Goal: Information Seeking & Learning: Learn about a topic

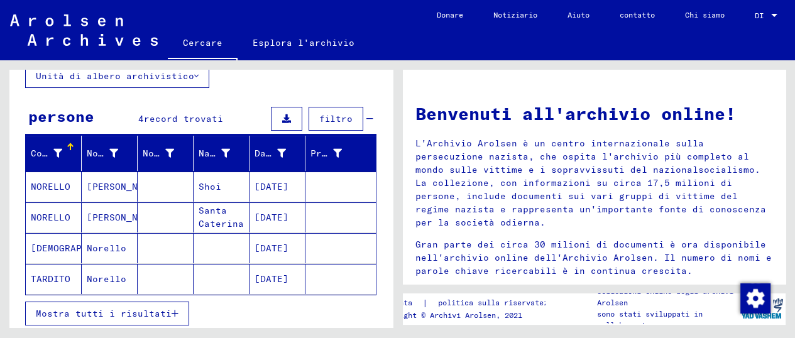
scroll to position [180, 0]
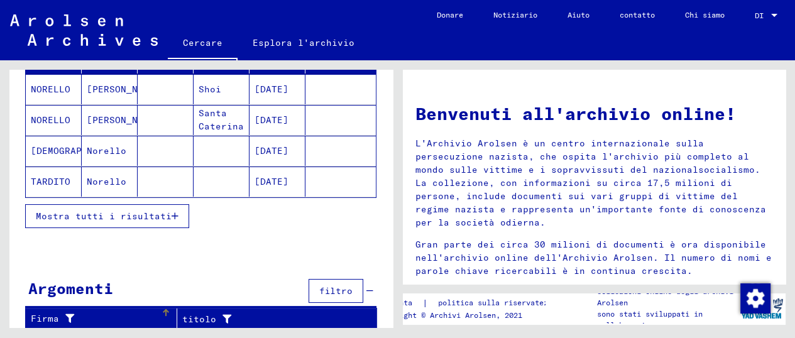
drag, startPoint x: 55, startPoint y: 312, endPoint x: 65, endPoint y: 304, distance: 13.8
click at [55, 313] on font "Firma" at bounding box center [45, 318] width 28 height 11
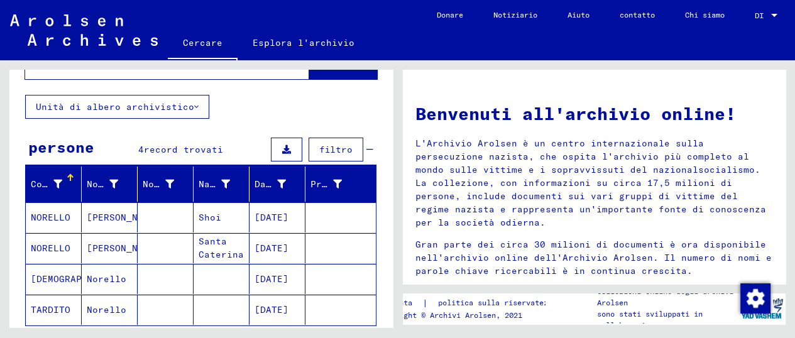
scroll to position [0, 0]
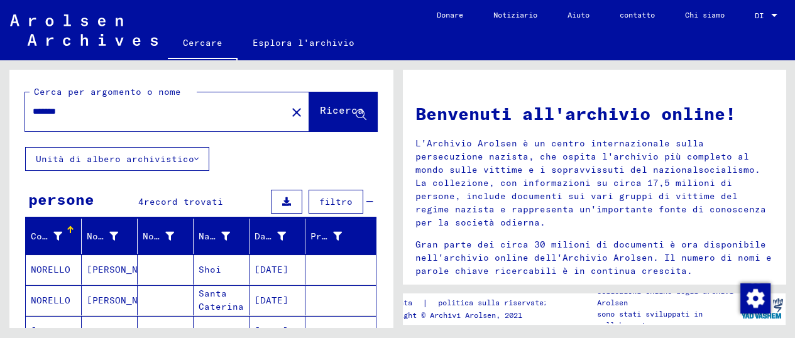
click at [136, 160] on font "Unità di albero archivistico" at bounding box center [115, 158] width 158 height 11
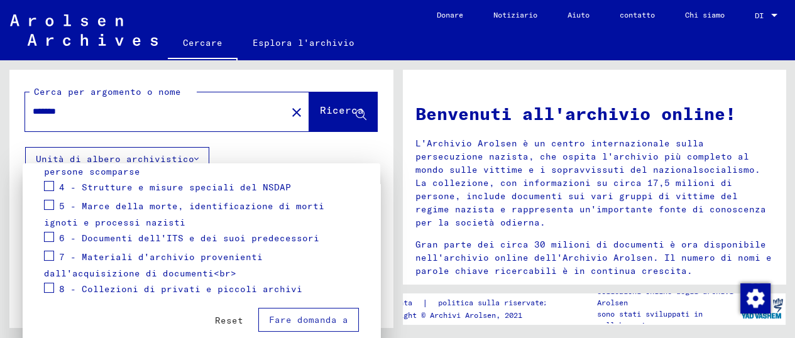
scroll to position [302, 0]
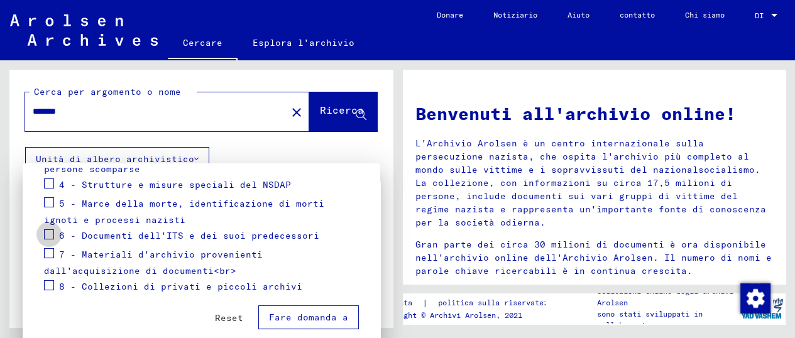
click at [49, 231] on span at bounding box center [49, 234] width 10 height 10
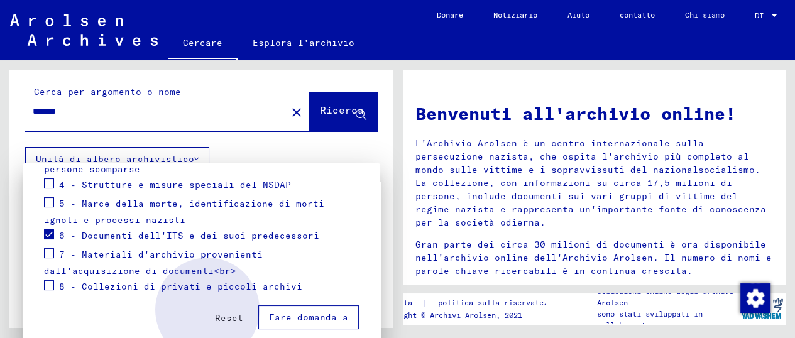
click at [287, 314] on font "Fare domanda a" at bounding box center [308, 317] width 79 height 11
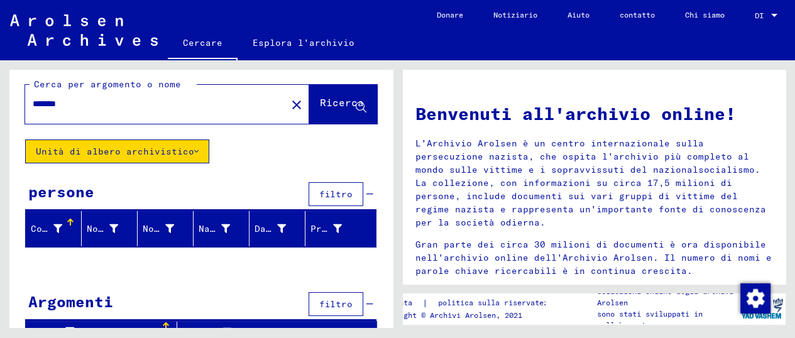
scroll to position [0, 0]
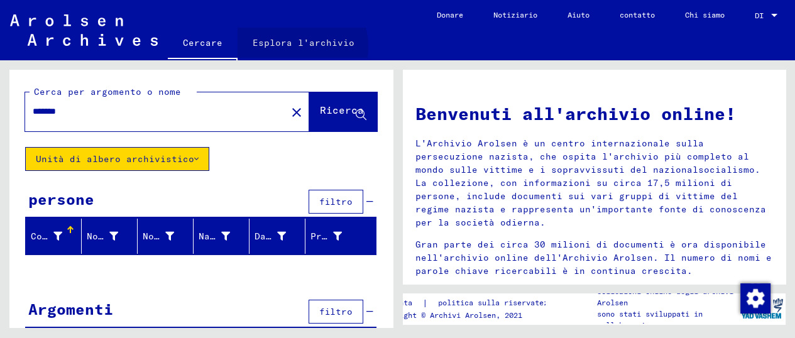
click at [292, 45] on font "Esplora l'archivio" at bounding box center [304, 42] width 102 height 11
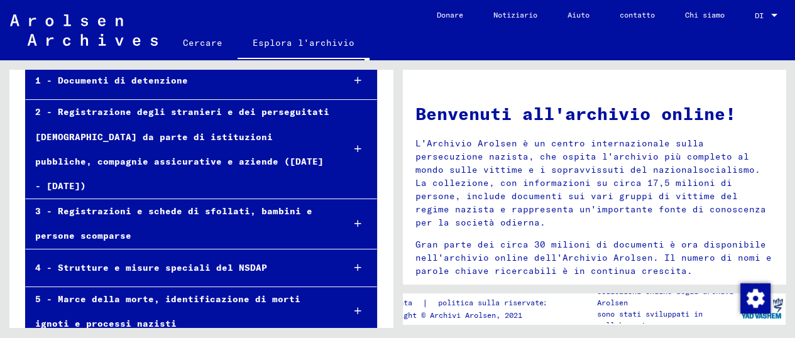
scroll to position [209, 0]
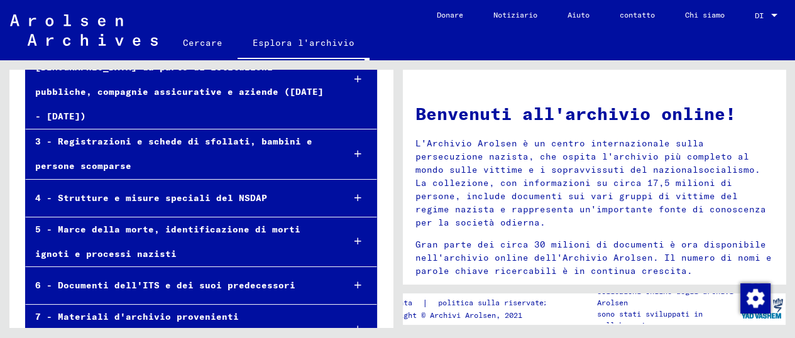
click at [165, 280] on font "6 - Documenti dell'ITS e dei suoi predecessori" at bounding box center [165, 285] width 260 height 11
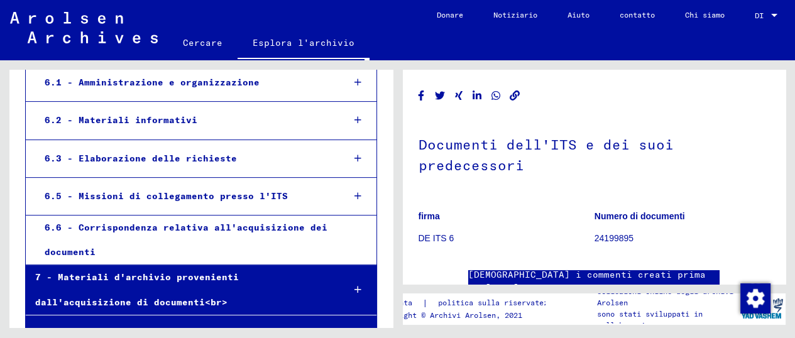
scroll to position [454, 0]
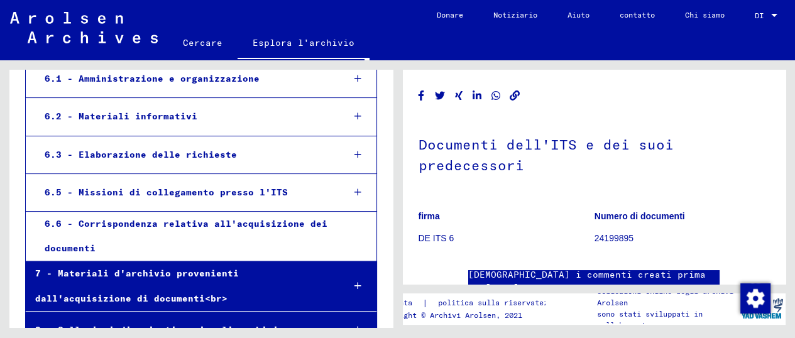
click at [172, 187] on font "6.5 - Missioni di collegamento presso l'ITS" at bounding box center [166, 192] width 243 height 11
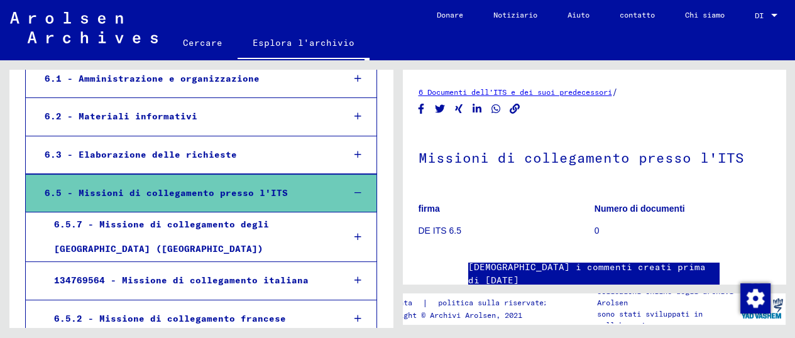
scroll to position [524, 0]
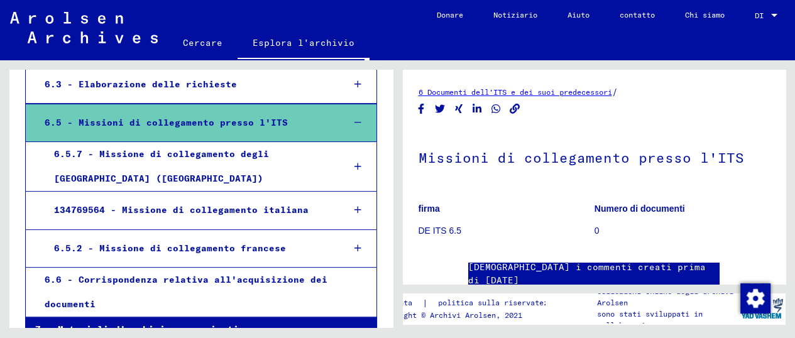
click at [233, 204] on font "134769564 - Missione di collegamento italiana" at bounding box center [181, 209] width 255 height 11
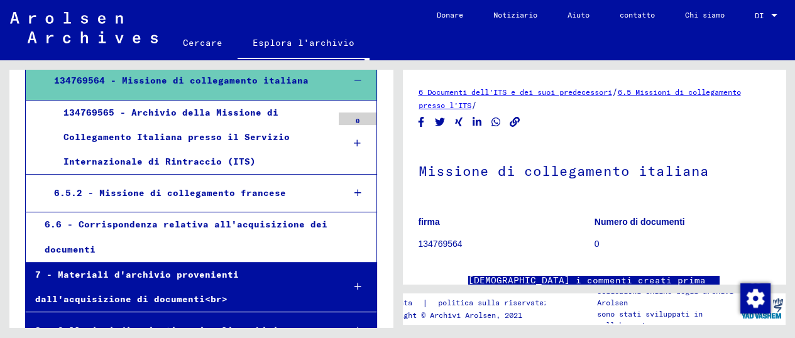
click at [174, 263] on div "7 - Materiali d'archivio provenienti dall'acquisizione di documenti<br>" at bounding box center [180, 287] width 308 height 49
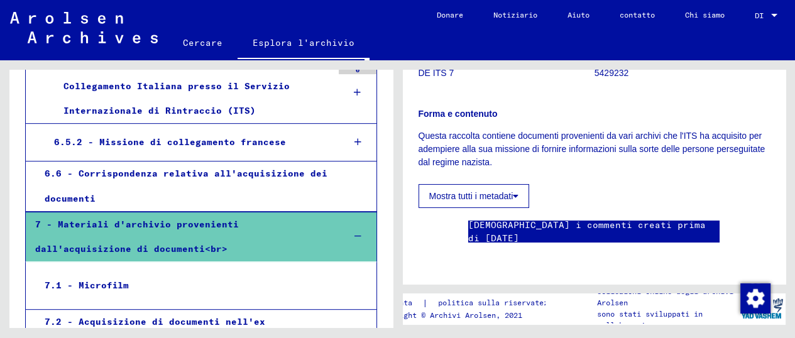
scroll to position [723, 0]
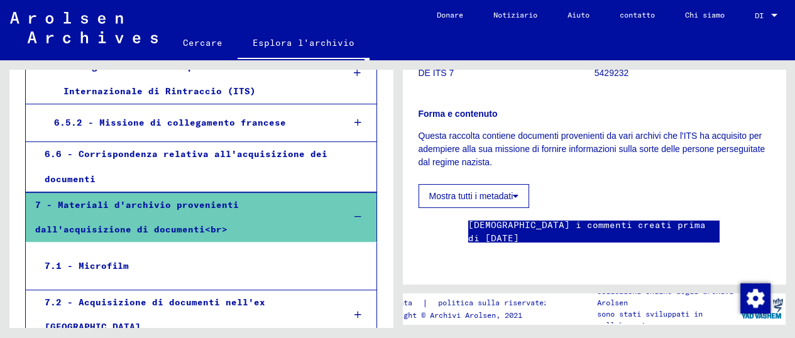
click at [117, 254] on div "7.1 - Microfilm" at bounding box center [183, 266] width 297 height 25
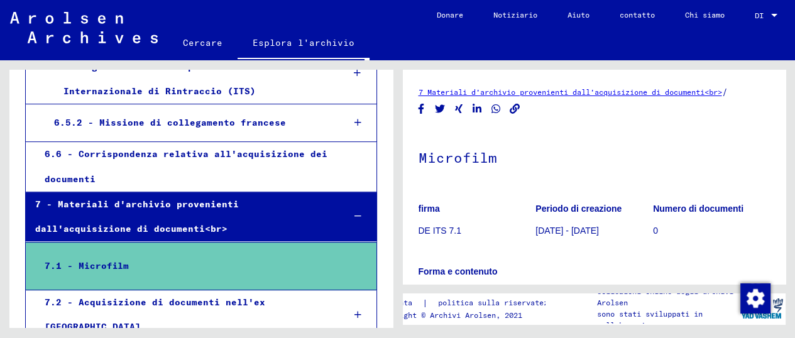
scroll to position [70, 0]
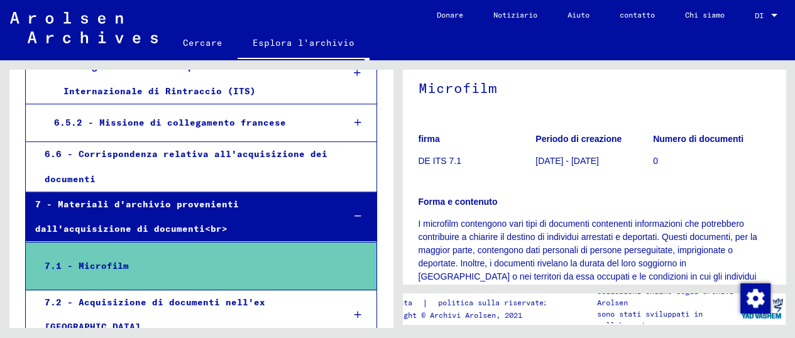
drag, startPoint x: 436, startPoint y: 153, endPoint x: 403, endPoint y: 185, distance: 45.8
click at [435, 154] on figure "firma DE ITS 7.1" at bounding box center [477, 152] width 117 height 57
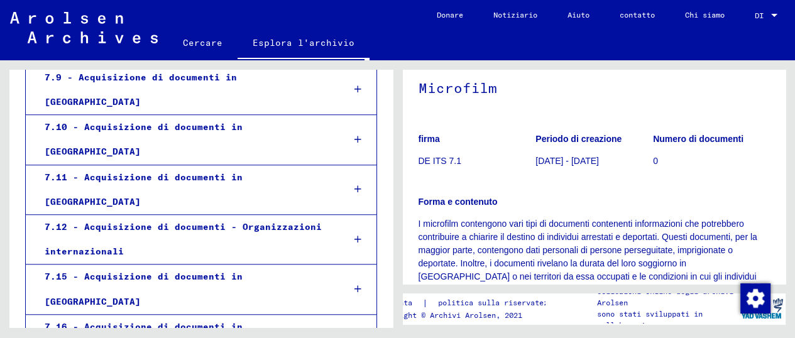
scroll to position [1312, 0]
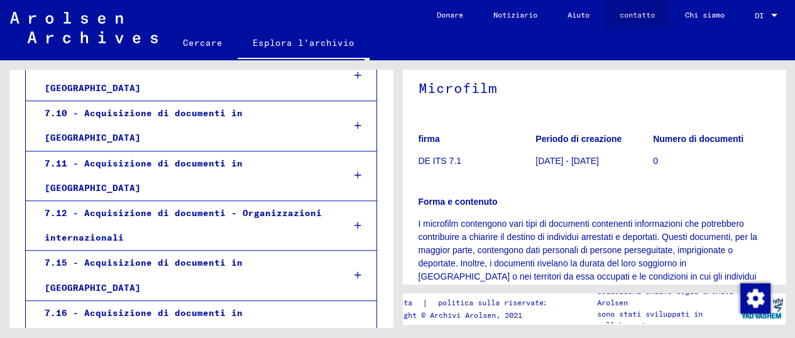
click at [625, 14] on font "contatto" at bounding box center [637, 14] width 35 height 9
